Goal: Entertainment & Leisure: Browse casually

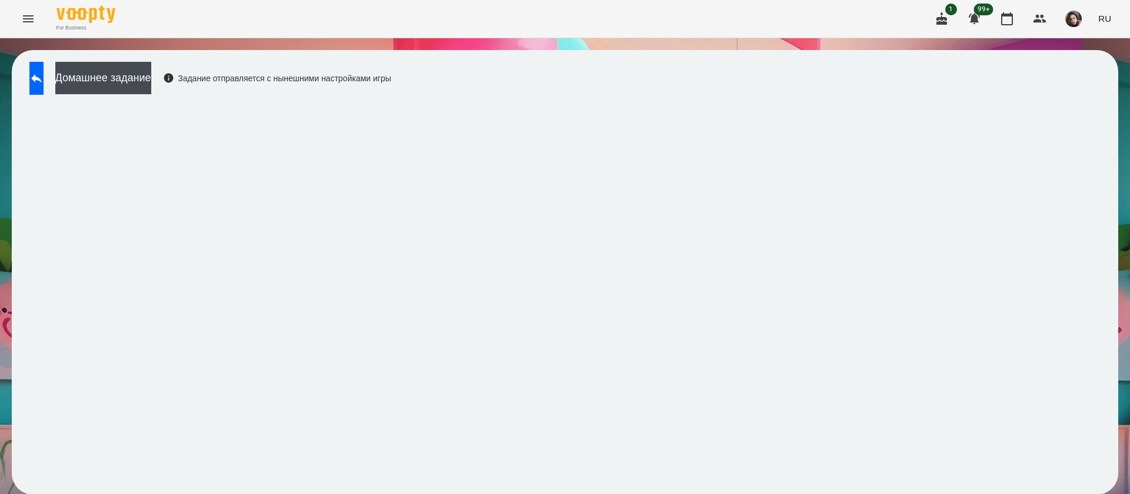
scroll to position [1, 0]
click at [1101, 18] on span "RU" at bounding box center [1104, 18] width 13 height 12
click at [1085, 65] on div "Українська" at bounding box center [1083, 66] width 60 height 21
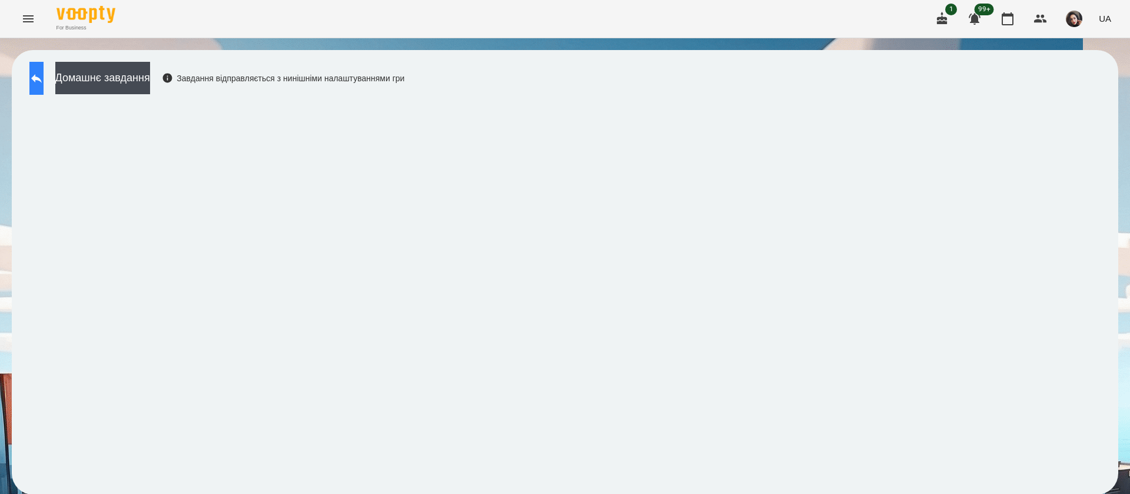
click at [44, 78] on button at bounding box center [36, 78] width 14 height 33
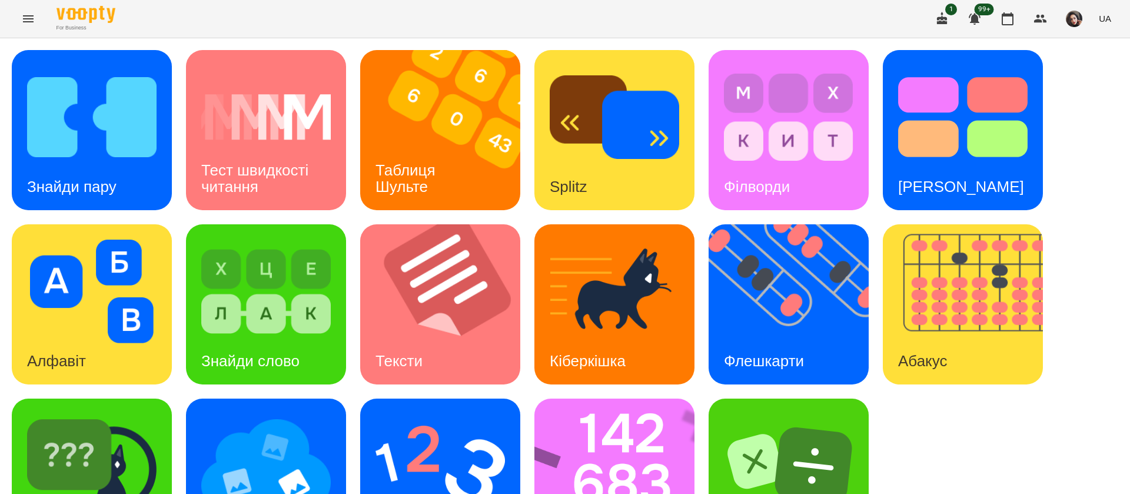
click at [11, 134] on div "Знайди пару Тест швидкості читання Таблиця [PERSON_NAME] Splitz Філворди Тест С…" at bounding box center [565, 304] width 1130 height 532
click at [84, 130] on img at bounding box center [92, 117] width 130 height 104
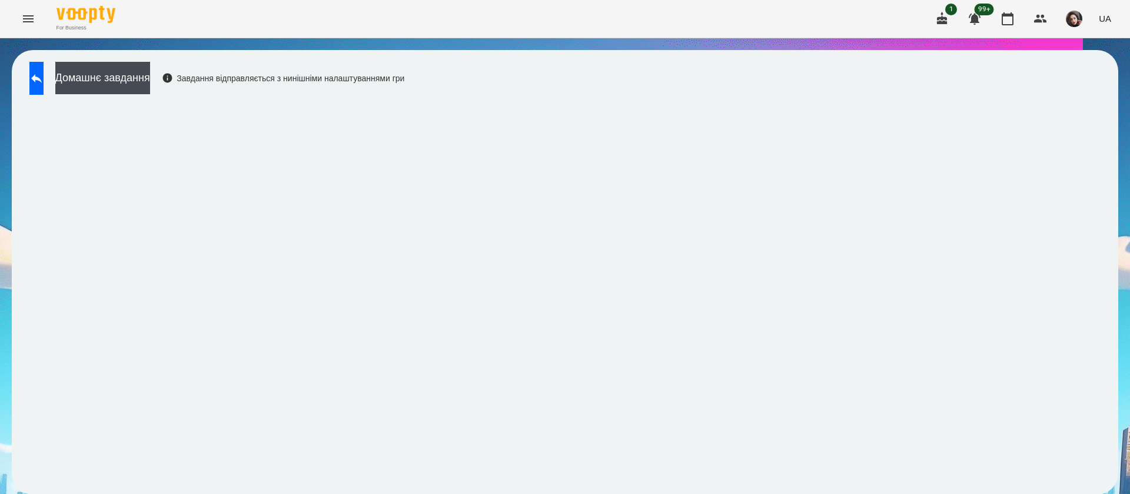
scroll to position [1, 0]
click at [44, 80] on icon at bounding box center [36, 78] width 14 height 14
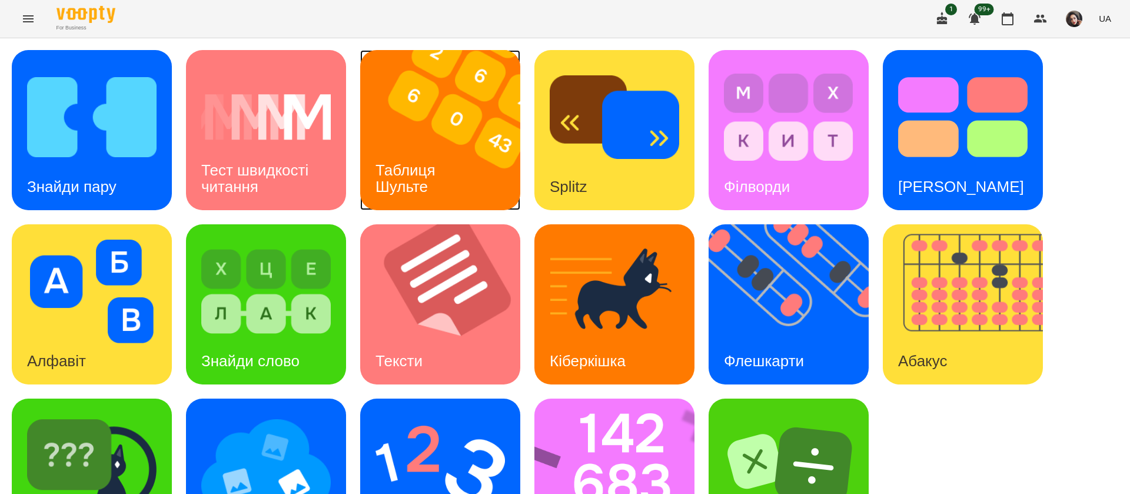
click at [449, 120] on img at bounding box center [447, 130] width 175 height 160
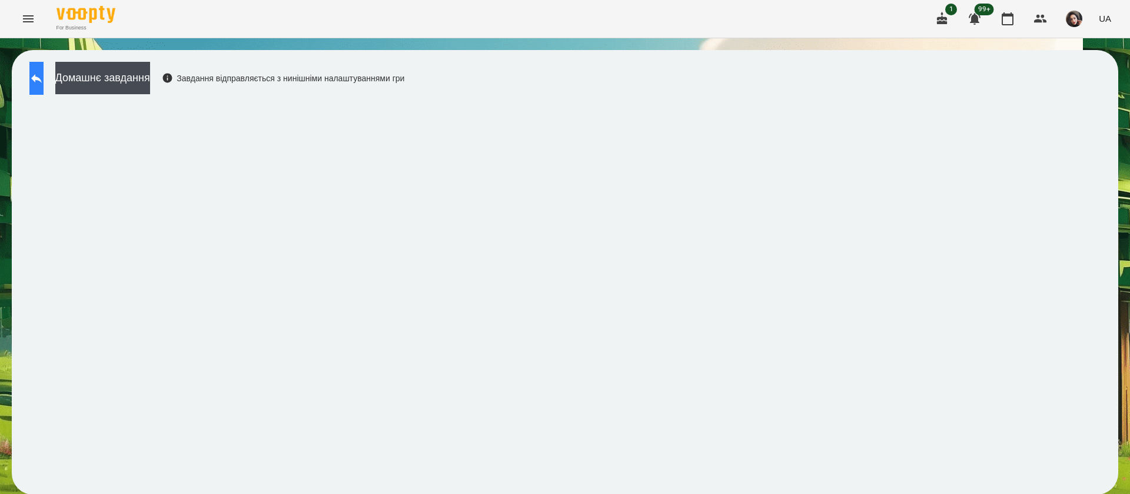
click at [42, 84] on icon at bounding box center [36, 78] width 14 height 14
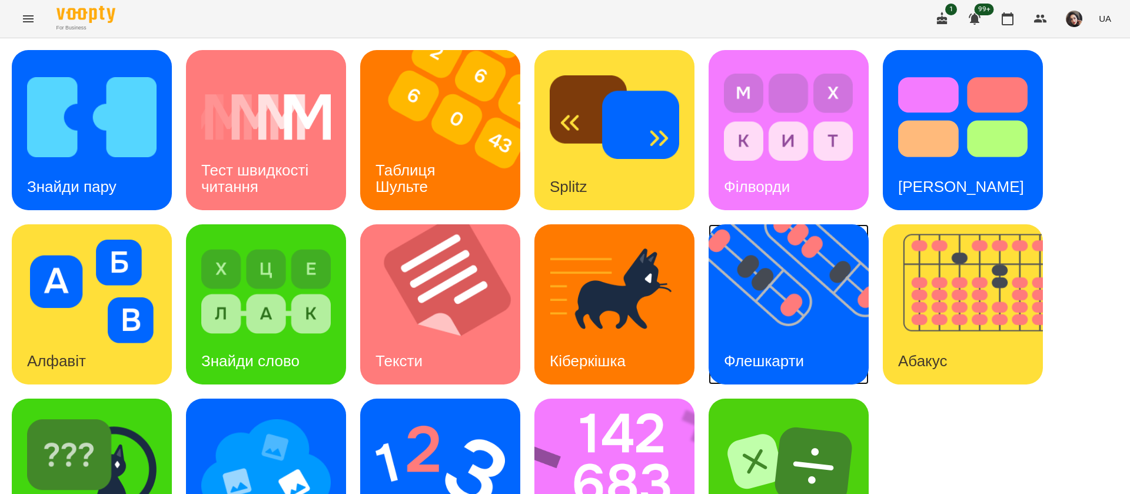
click at [755, 364] on h3 "Флешкарти" at bounding box center [764, 361] width 80 height 18
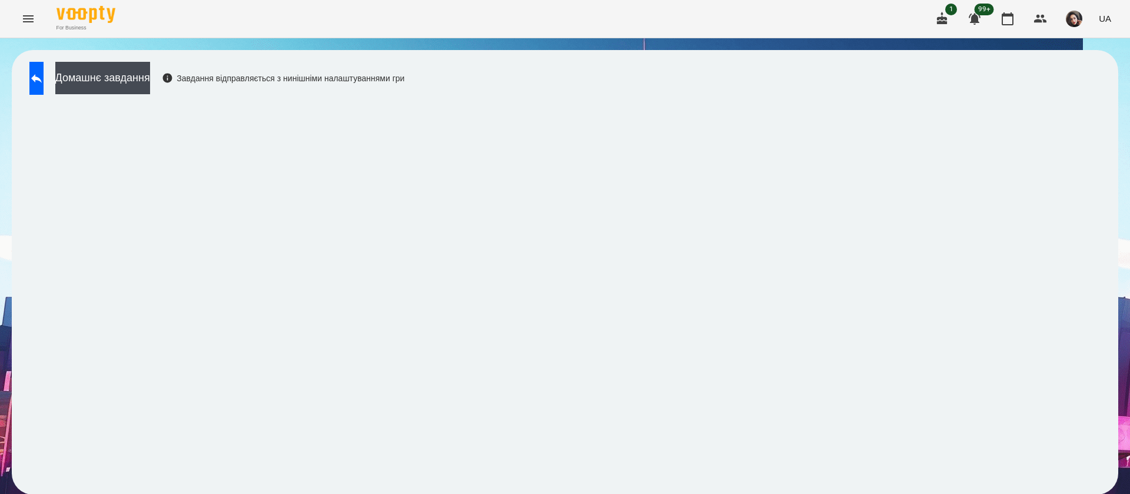
scroll to position [1, 0]
click at [44, 74] on icon at bounding box center [36, 78] width 14 height 14
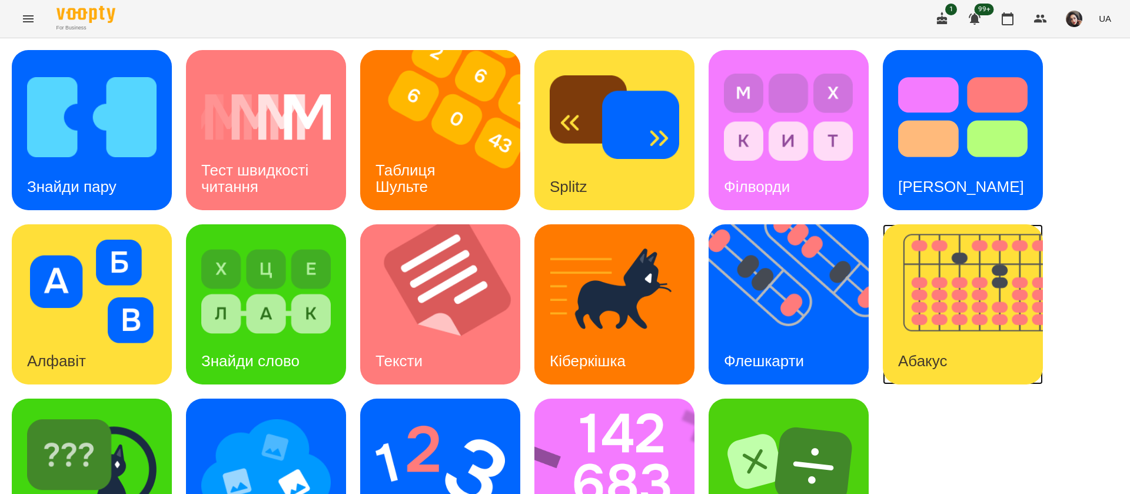
click at [987, 336] on img at bounding box center [970, 304] width 175 height 160
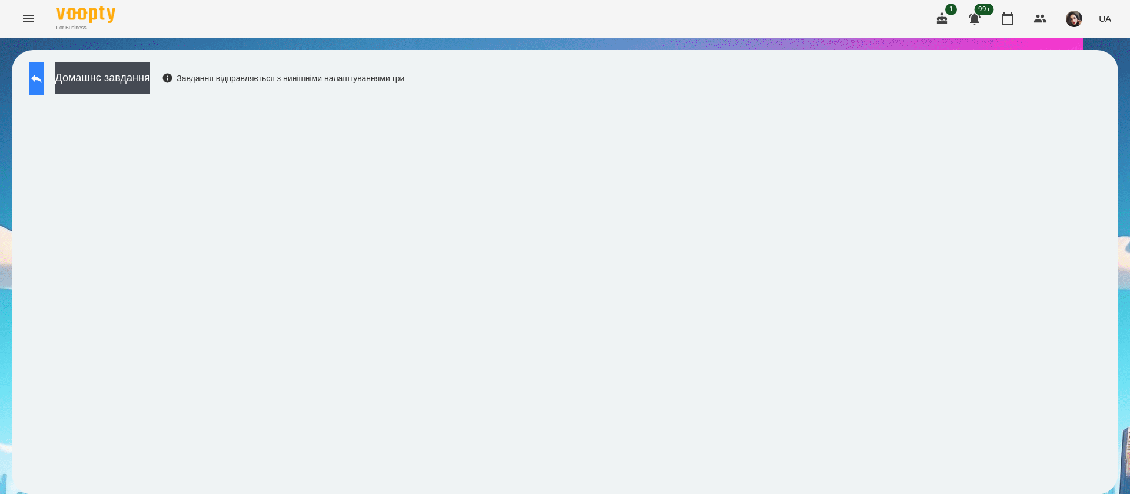
click at [40, 81] on button at bounding box center [36, 78] width 14 height 33
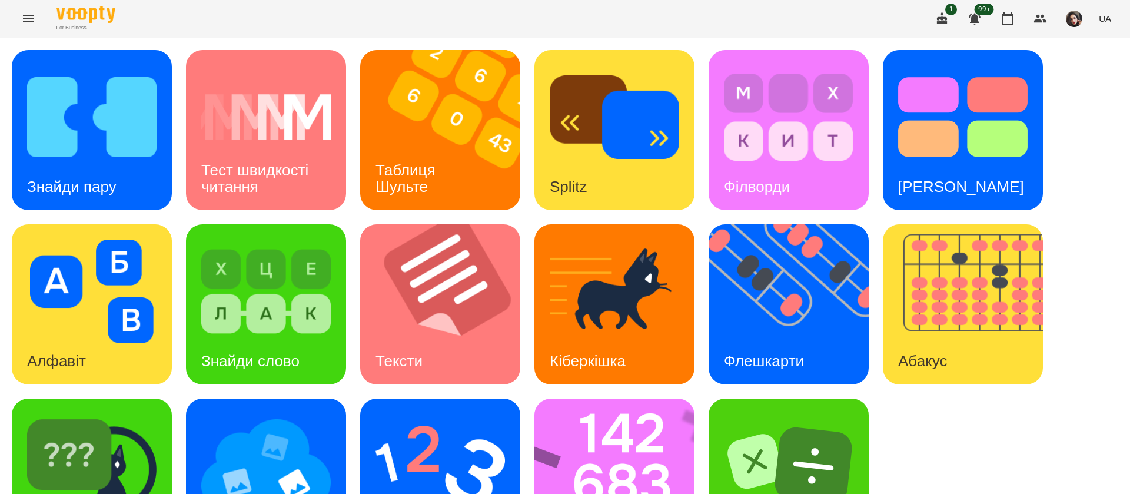
scroll to position [77, 0]
click at [588, 399] on img at bounding box center [622, 479] width 175 height 160
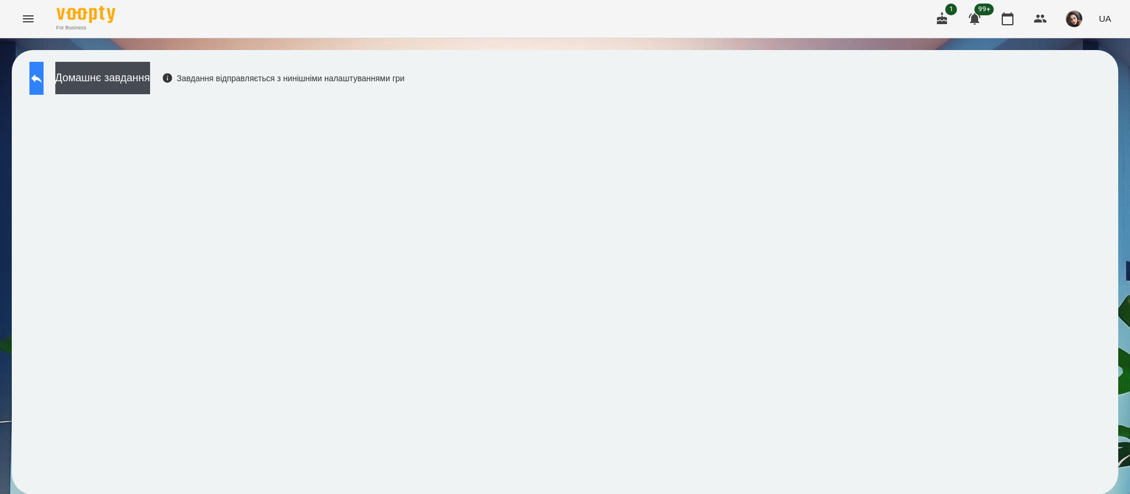
click at [44, 74] on icon at bounding box center [36, 78] width 14 height 14
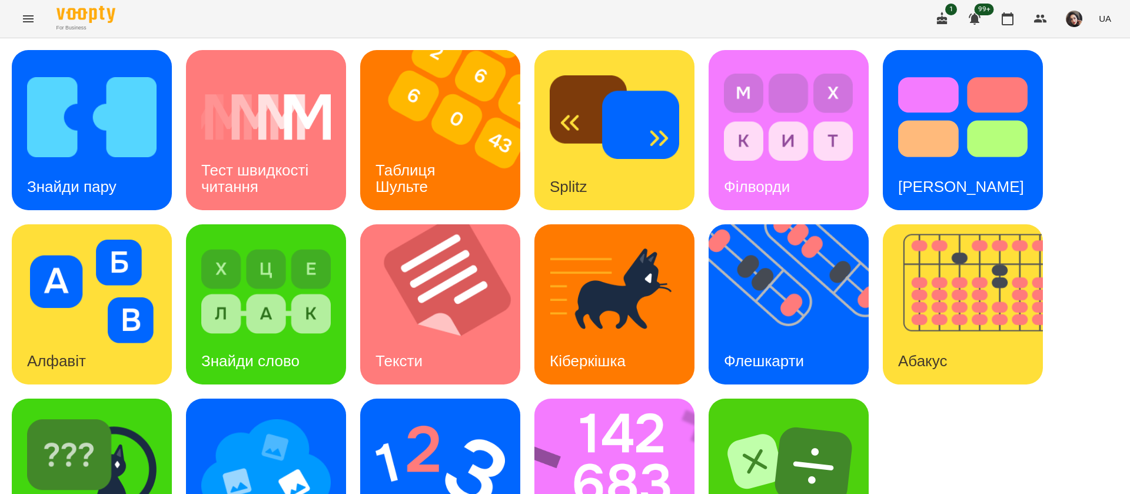
scroll to position [77, 0]
click at [430, 414] on img at bounding box center [441, 466] width 130 height 104
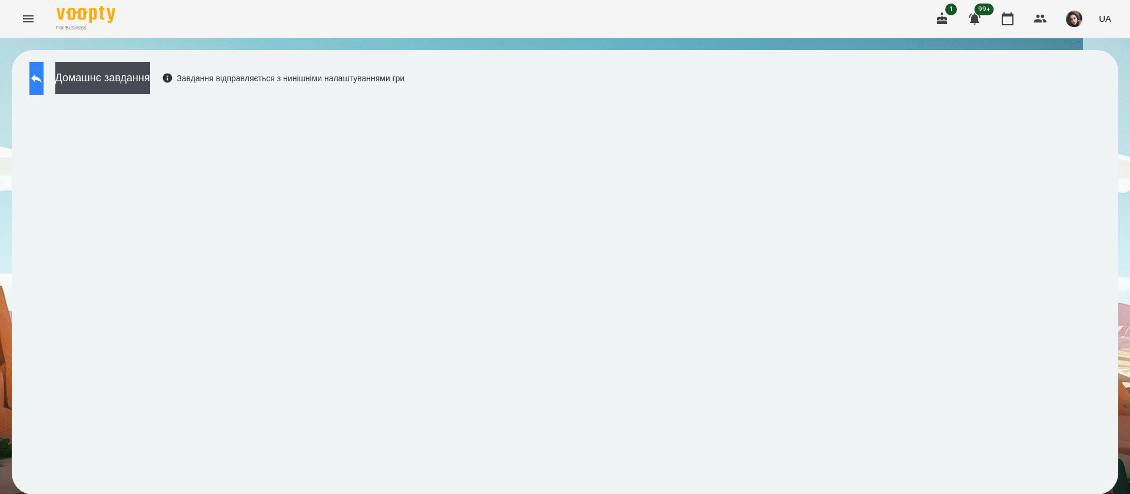
click at [44, 78] on icon at bounding box center [36, 78] width 14 height 14
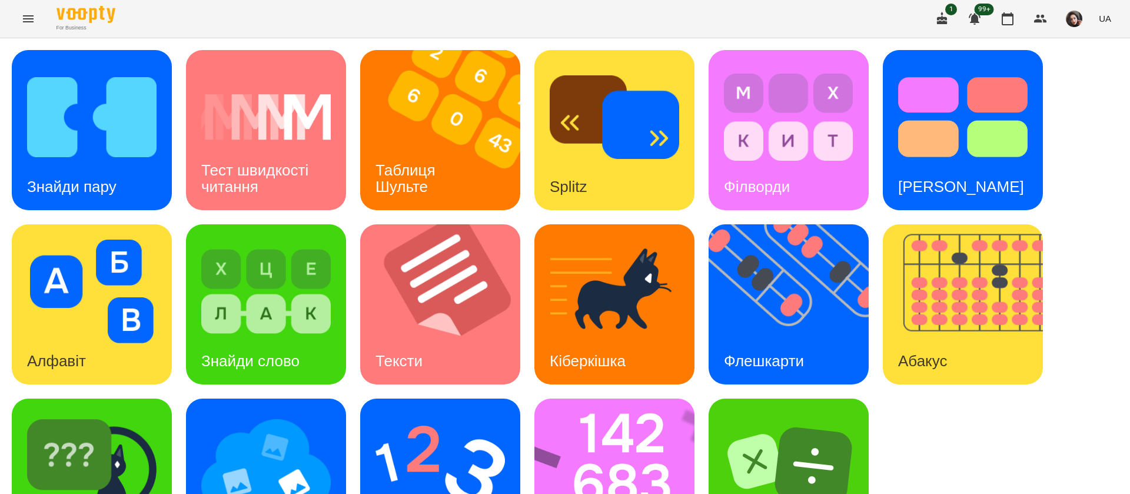
scroll to position [77, 0]
click at [118, 414] on img at bounding box center [92, 466] width 130 height 104
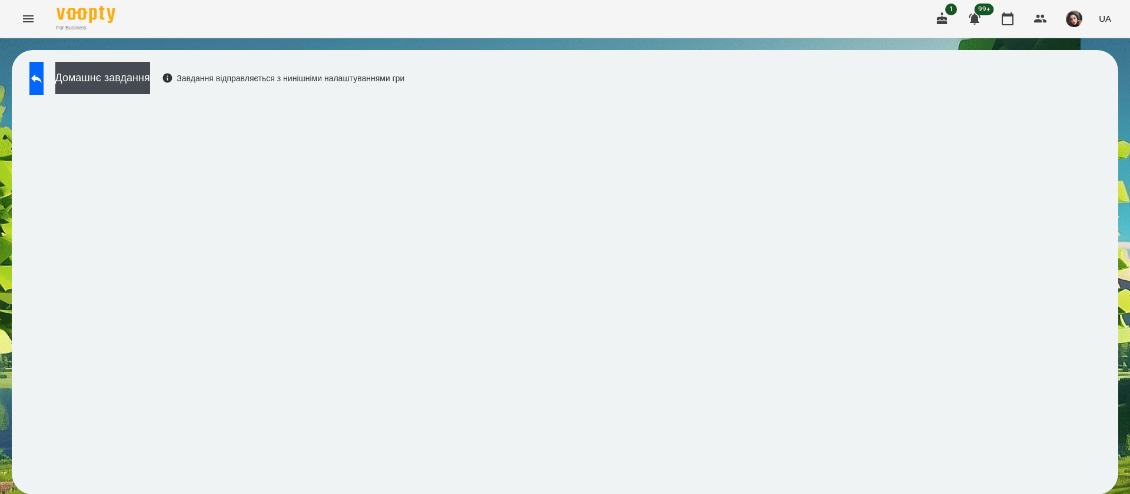
scroll to position [1, 0]
click at [42, 82] on icon at bounding box center [36, 78] width 14 height 14
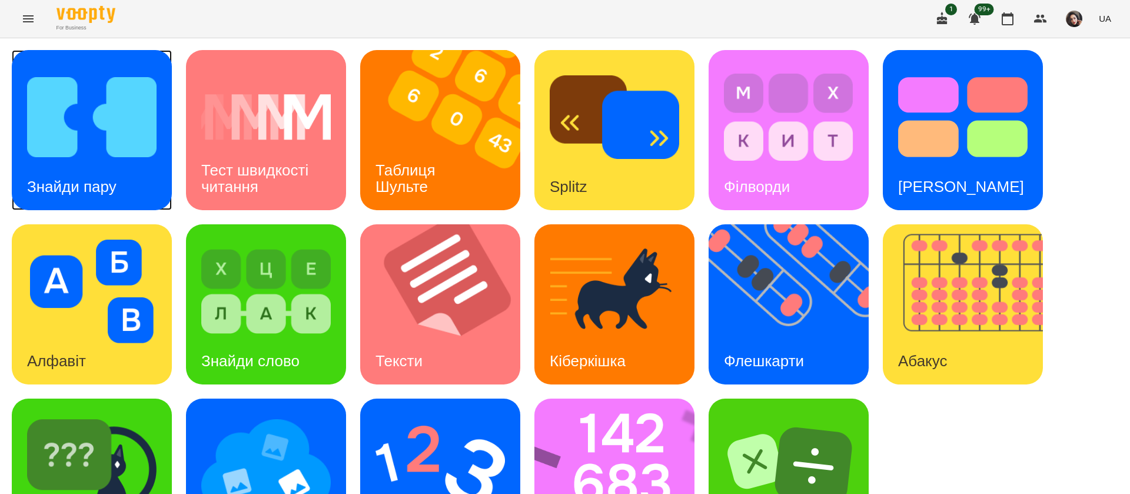
click at [118, 156] on img at bounding box center [92, 117] width 130 height 104
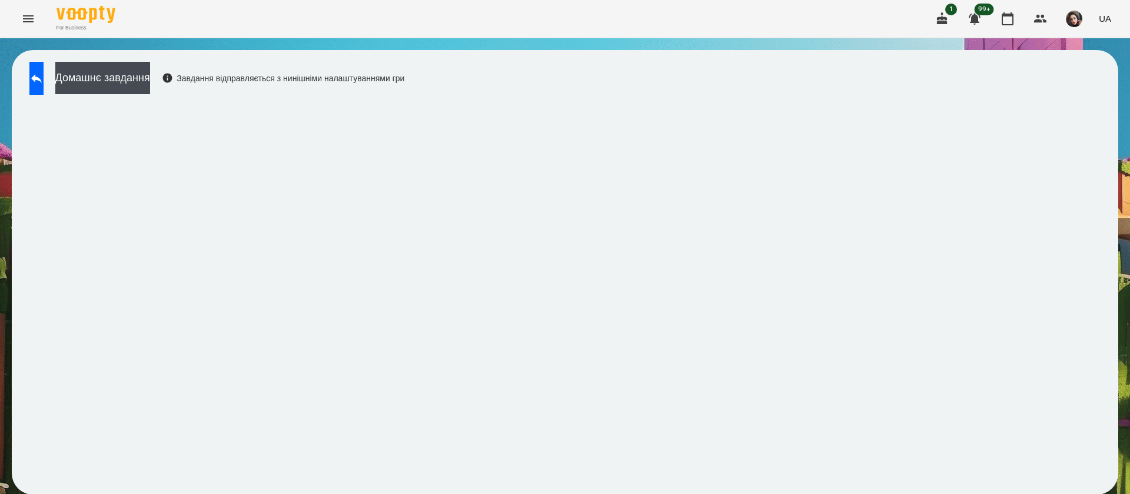
click at [1112, 16] on button "UA" at bounding box center [1105, 19] width 22 height 22
click at [1085, 87] on div "Русский" at bounding box center [1083, 87] width 60 height 21
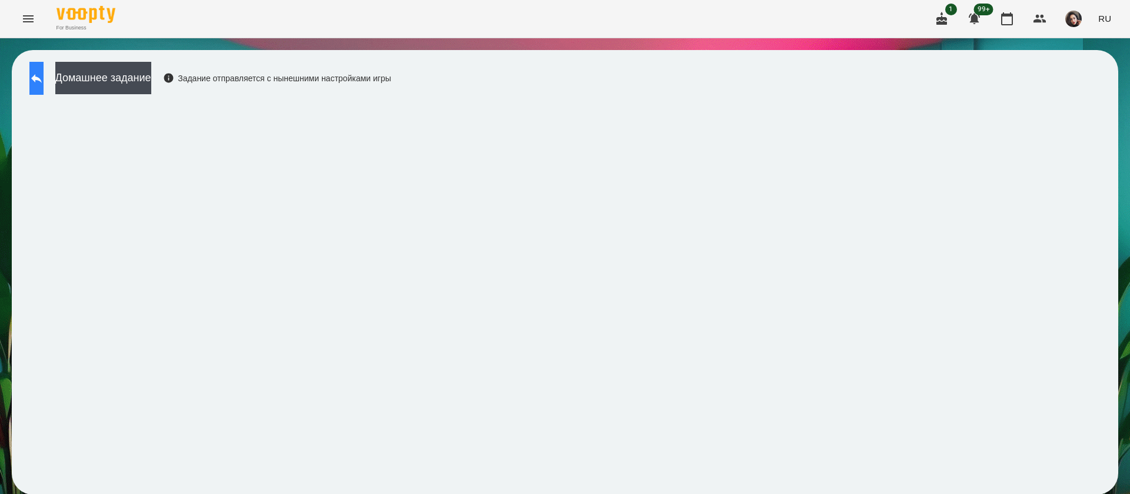
click at [41, 77] on icon at bounding box center [36, 78] width 14 height 14
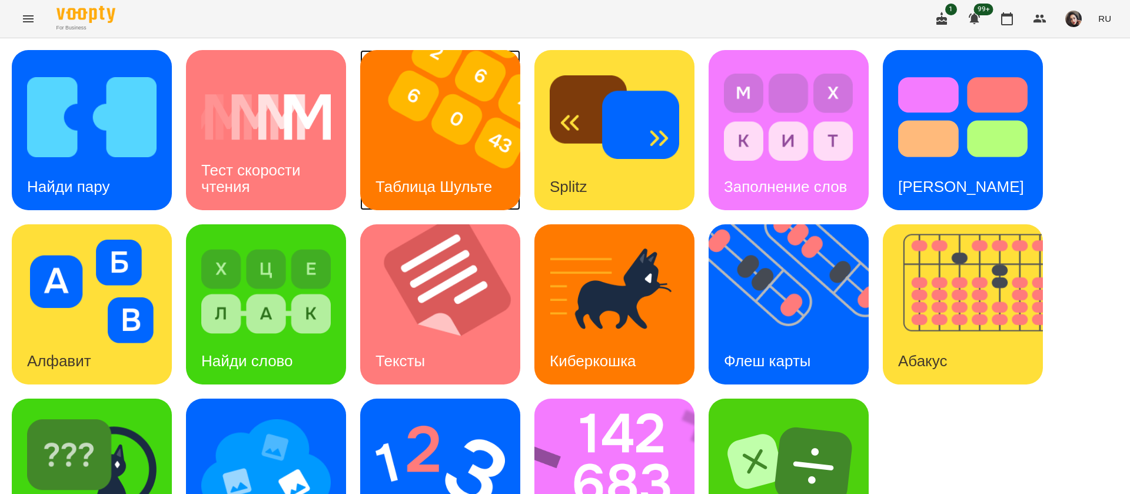
click at [443, 178] on h3 "Таблица Шульте" at bounding box center [434, 187] width 117 height 18
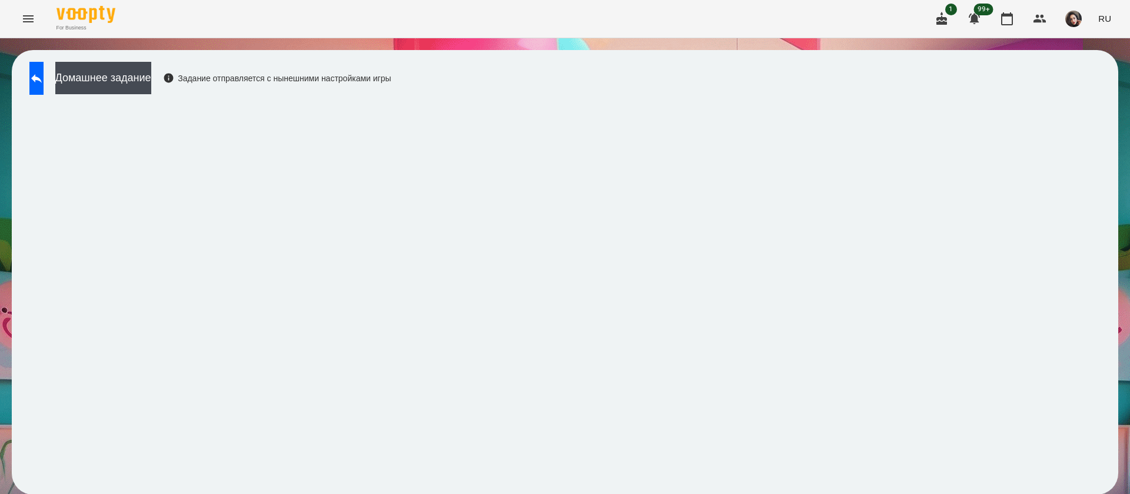
drag, startPoint x: 827, startPoint y: 349, endPoint x: 875, endPoint y: 96, distance: 257.7
click at [875, 96] on div "Домашнее задание Задание отправляется с нынешними настройками игры" at bounding box center [565, 272] width 1107 height 444
